Goal: Information Seeking & Learning: Learn about a topic

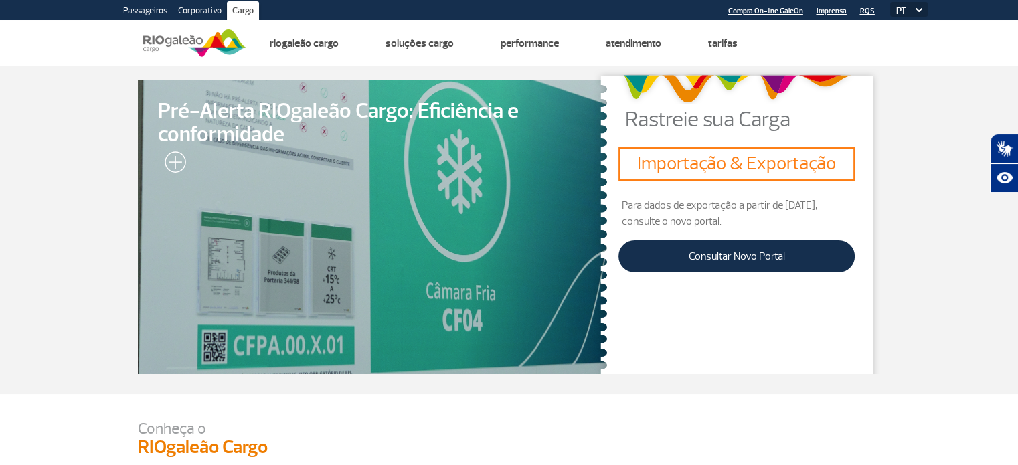
click at [664, 161] on h3 "Importação & Exportação" at bounding box center [737, 164] width 226 height 23
click at [732, 179] on div "Importação & Exportação" at bounding box center [737, 163] width 236 height 33
click at [731, 177] on div "Importação & Exportação" at bounding box center [737, 163] width 236 height 33
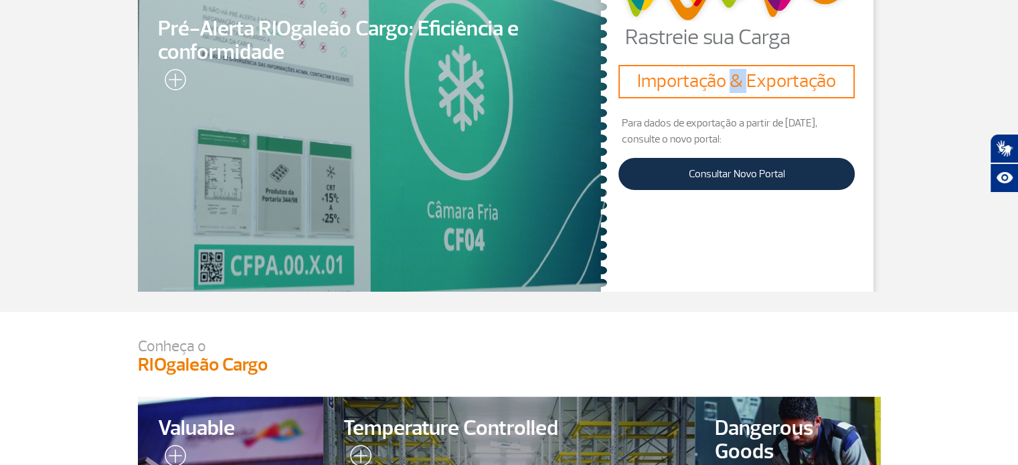
scroll to position [134, 0]
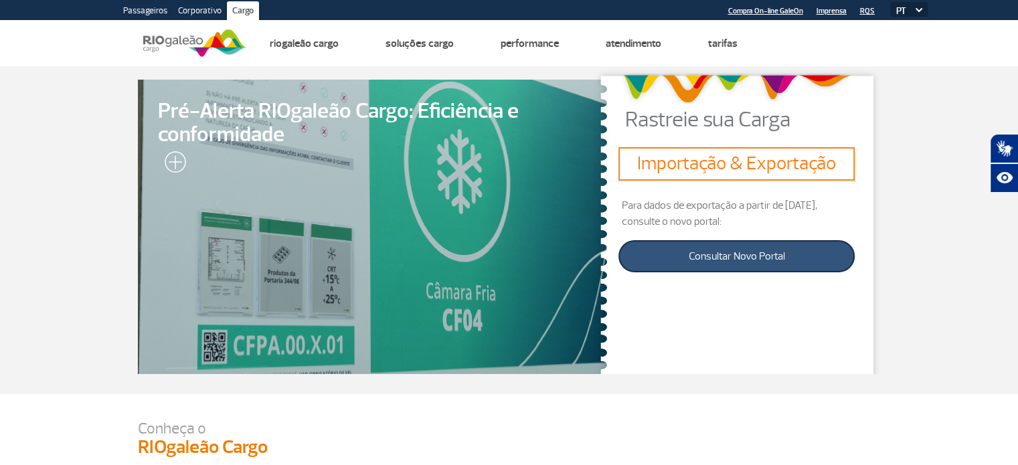
click at [698, 255] on link "Consultar Novo Portal" at bounding box center [737, 256] width 236 height 32
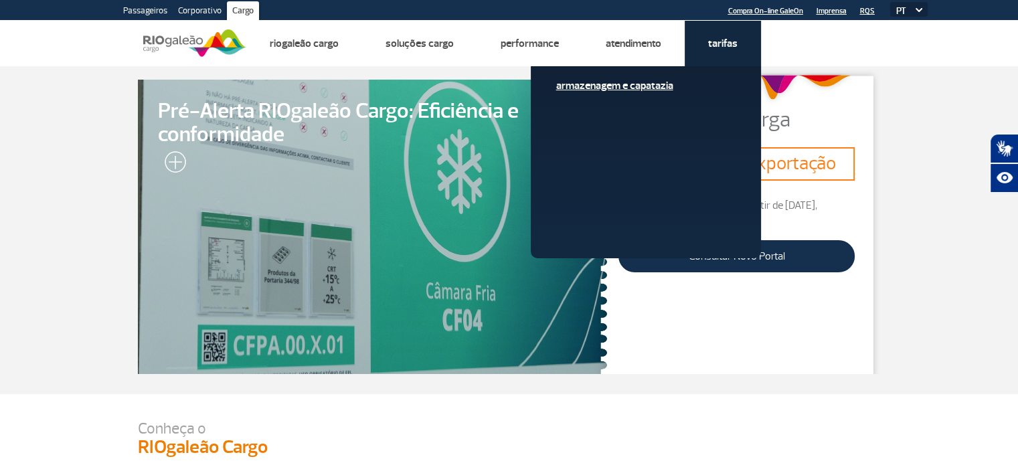
click at [632, 88] on link "Armazenagem e Capatazia" at bounding box center [645, 85] width 179 height 15
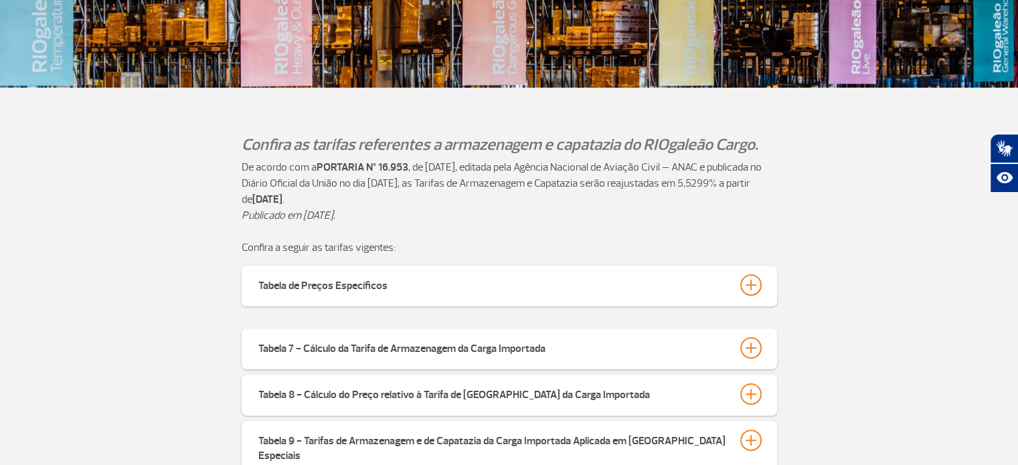
scroll to position [268, 0]
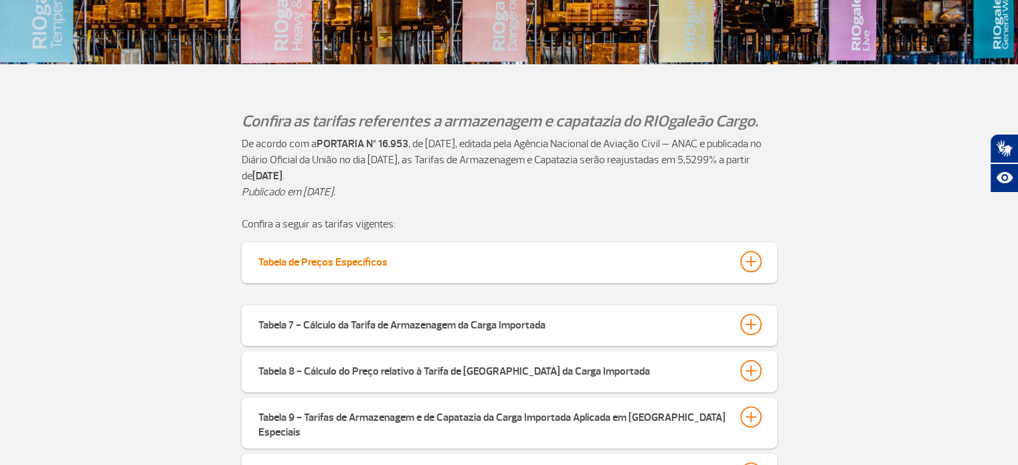
click at [366, 268] on div "Tabela de Preços Específicos" at bounding box center [322, 260] width 129 height 19
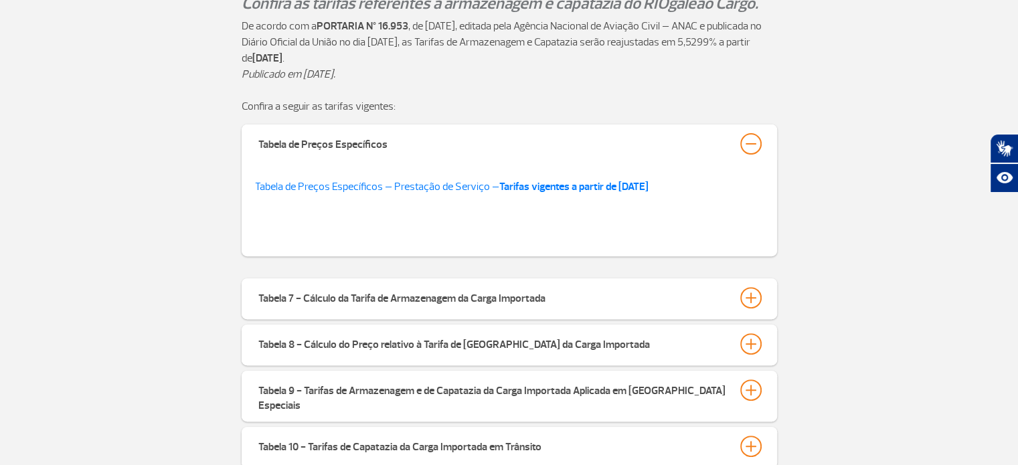
scroll to position [402, 0]
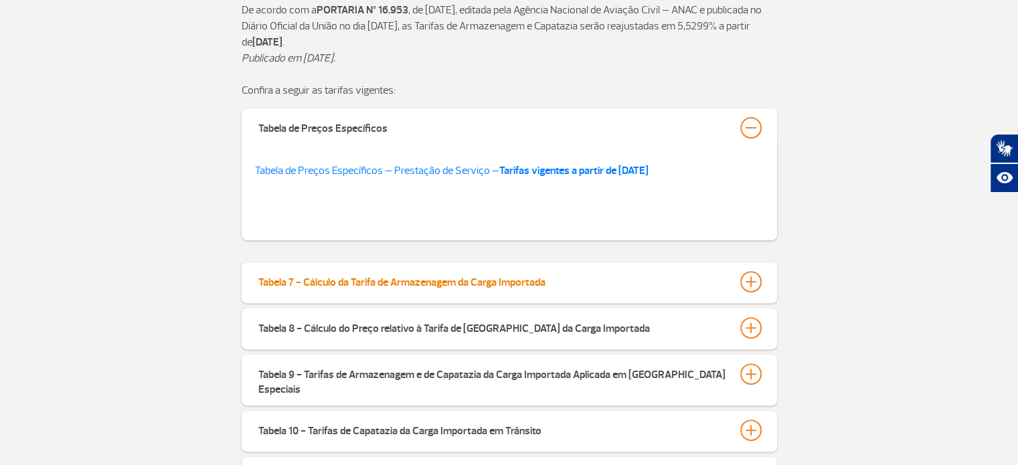
click at [530, 283] on div "Tabela 7 - Cálculo da Tarifa de Armazenagem da Carga Importada" at bounding box center [401, 280] width 287 height 19
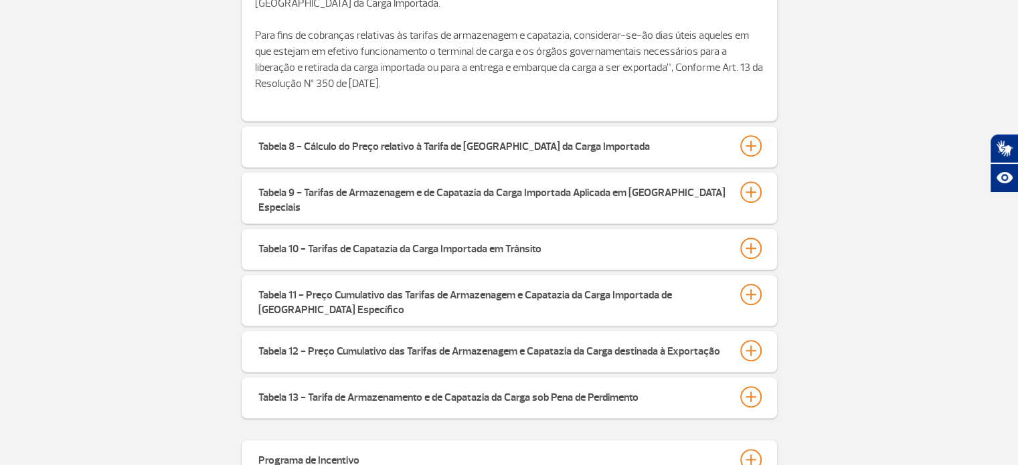
scroll to position [1173, 0]
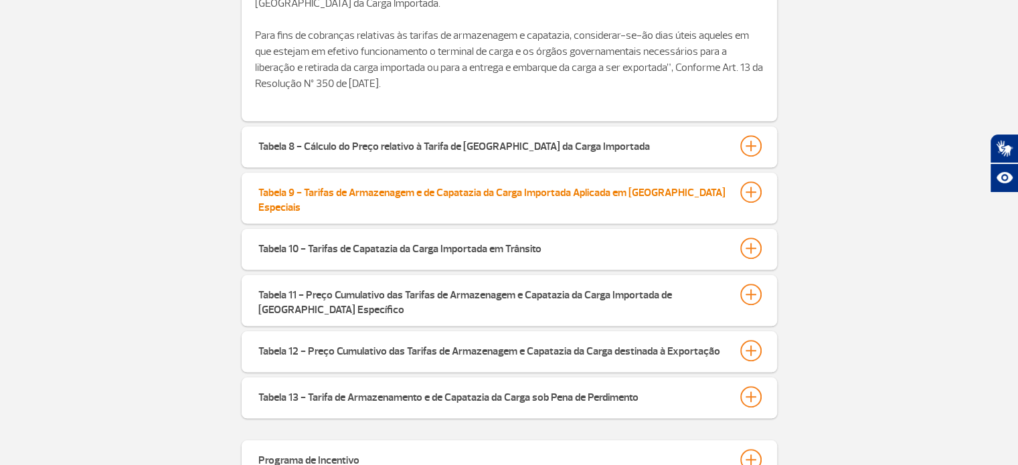
click at [522, 202] on button "Tabela 9 - Tarifas de Armazenagem e de Capatazia da Carga Importada Aplicada em…" at bounding box center [510, 198] width 504 height 35
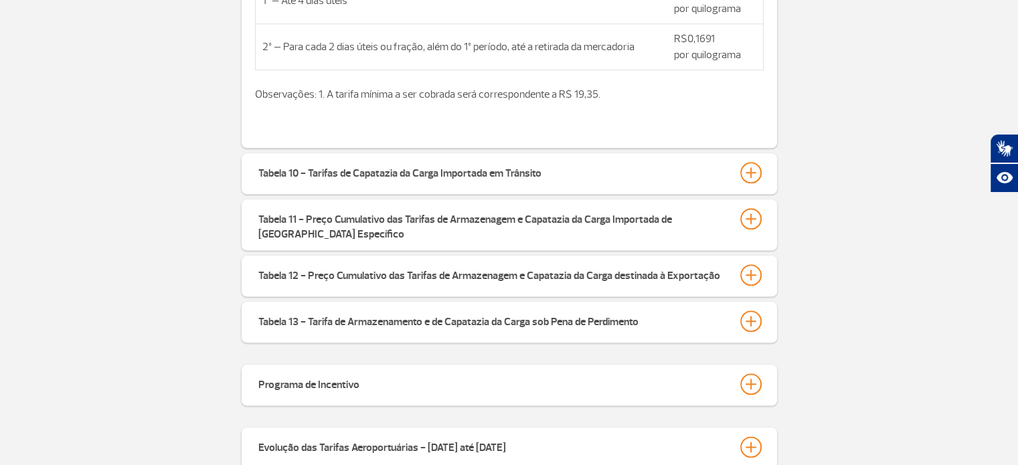
scroll to position [1491, 0]
click at [378, 165] on div "Tabela 10 - Tarifas de Capatazia da Carga Importada em Trânsito" at bounding box center [399, 170] width 283 height 19
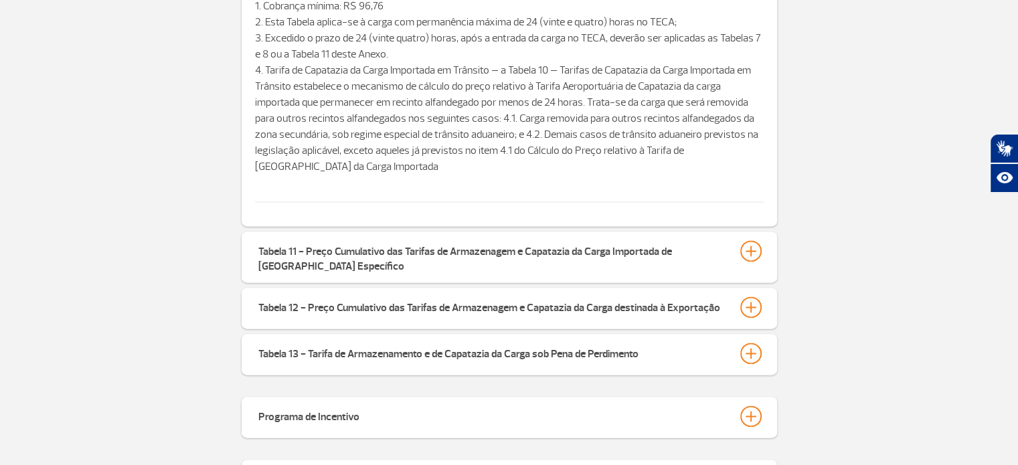
scroll to position [1780, 0]
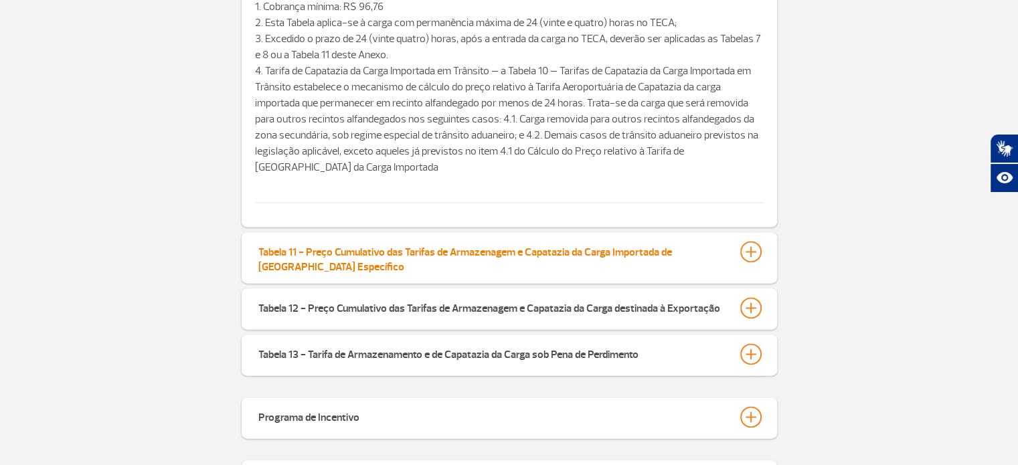
click at [275, 243] on div "Tabela 11 - Preço Cumulativo das Tarifas de Armazenagem e Capatazia da Carga Im…" at bounding box center [492, 257] width 469 height 33
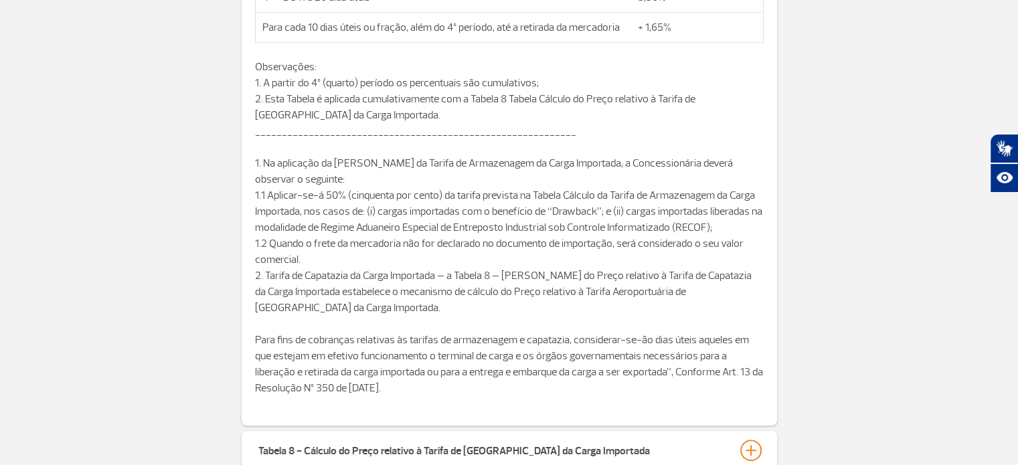
scroll to position [938, 0]
